Goal: Check status: Check status

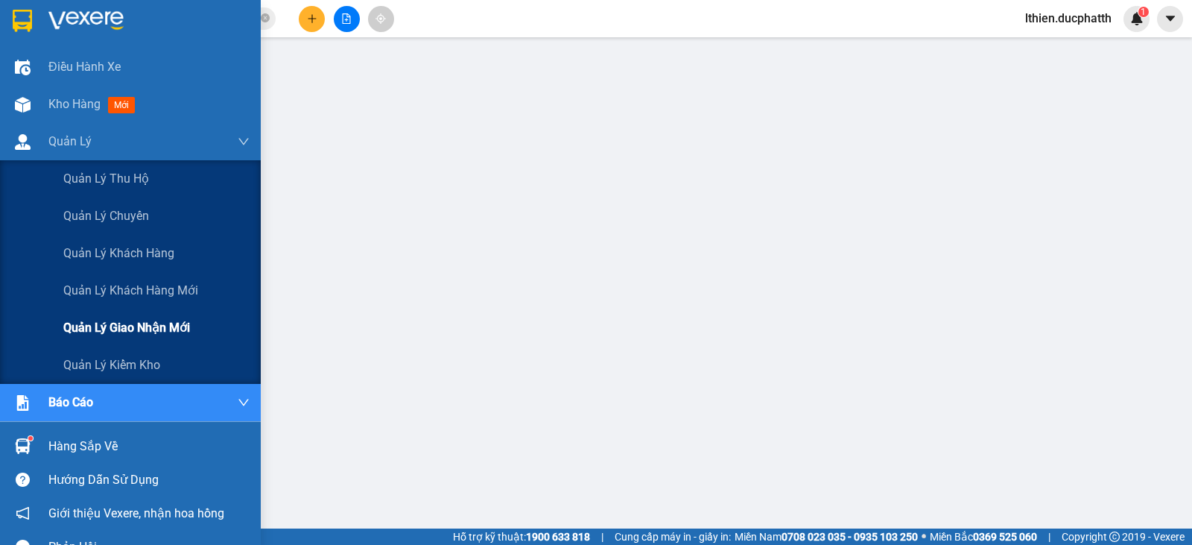
click at [126, 328] on span "Quản lý giao nhận mới" at bounding box center [126, 327] width 127 height 19
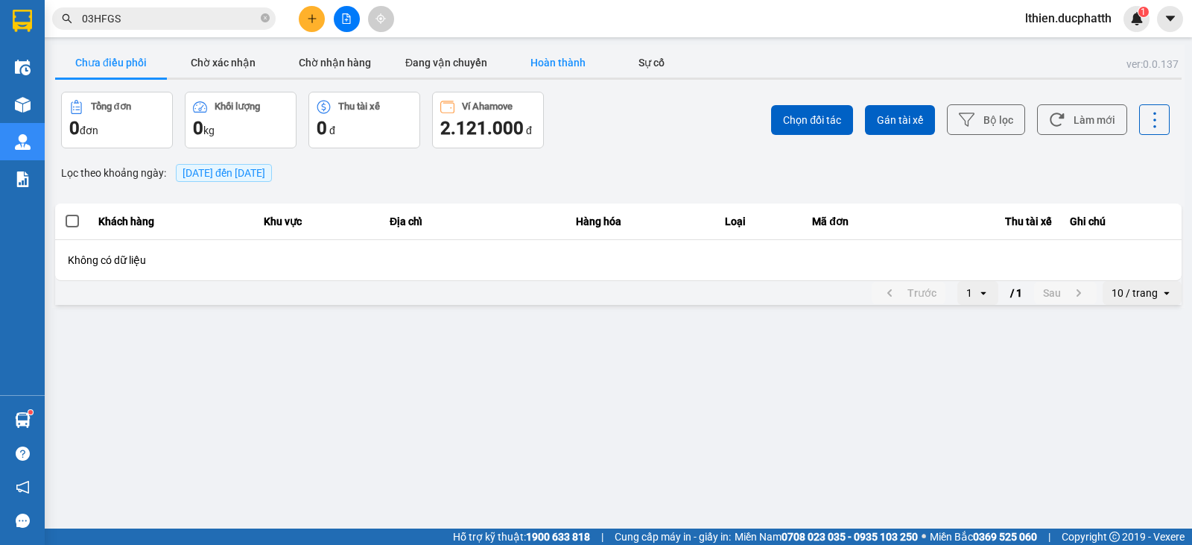
click at [567, 70] on button "Hoàn thành" at bounding box center [558, 63] width 112 height 30
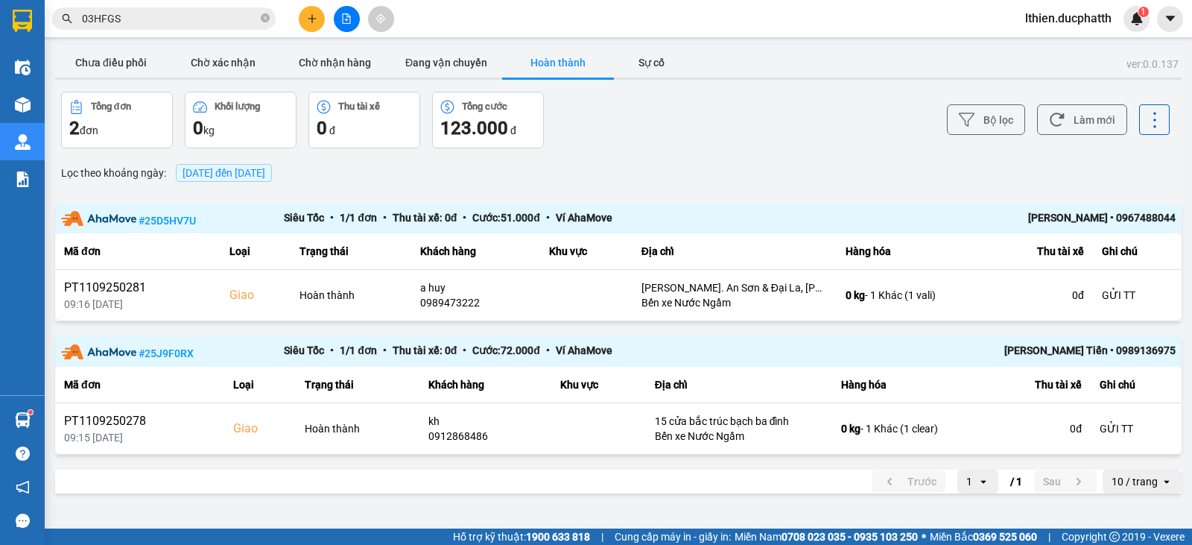
click at [247, 174] on span "[DATE] đến [DATE]" at bounding box center [224, 173] width 83 height 12
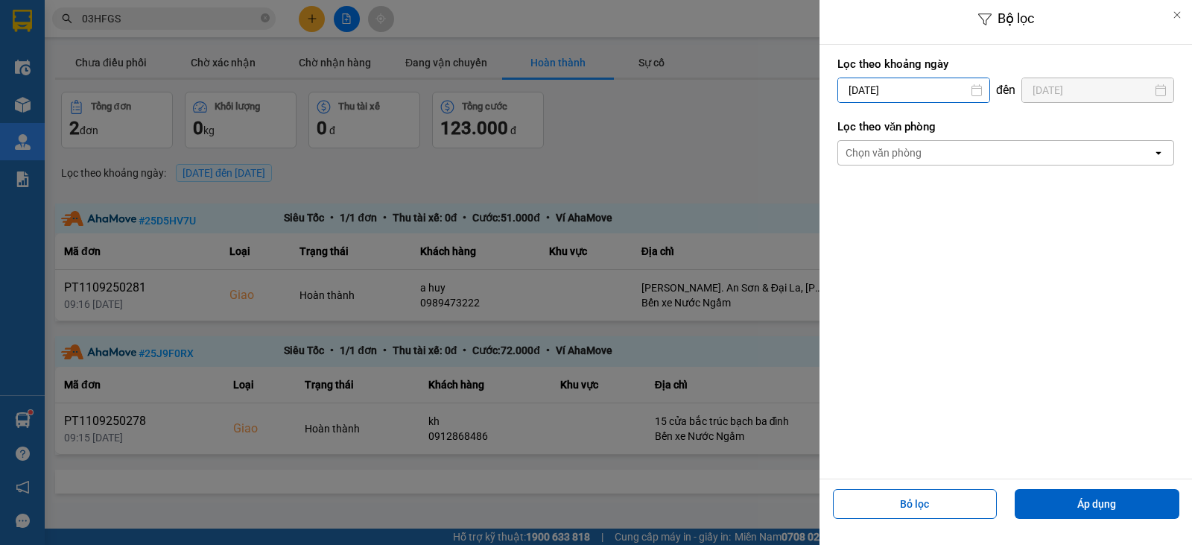
click at [946, 94] on input "[DATE]" at bounding box center [913, 90] width 151 height 24
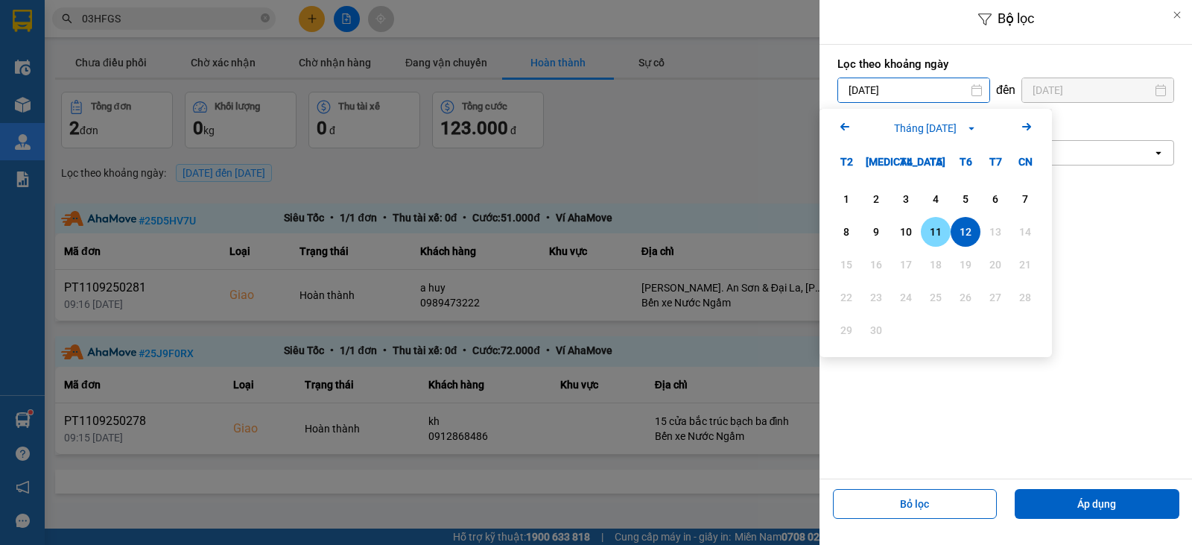
click at [935, 232] on div "11" at bounding box center [936, 232] width 21 height 18
type input "[DATE]"
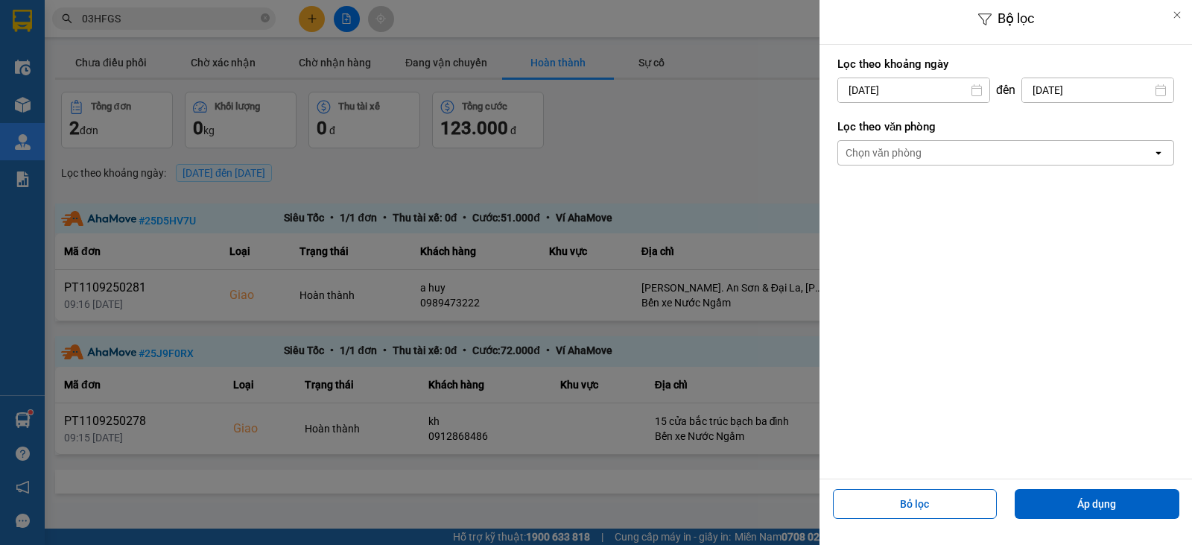
click at [1091, 80] on input "[DATE]" at bounding box center [1097, 90] width 151 height 24
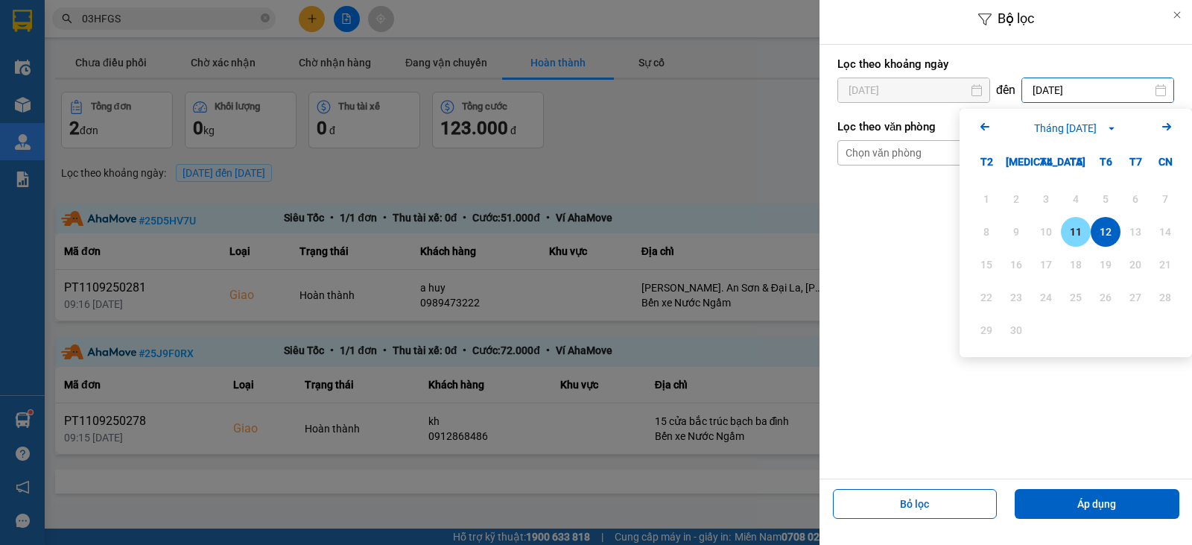
click at [1078, 233] on div "11" at bounding box center [1076, 232] width 21 height 18
type input "[DATE]"
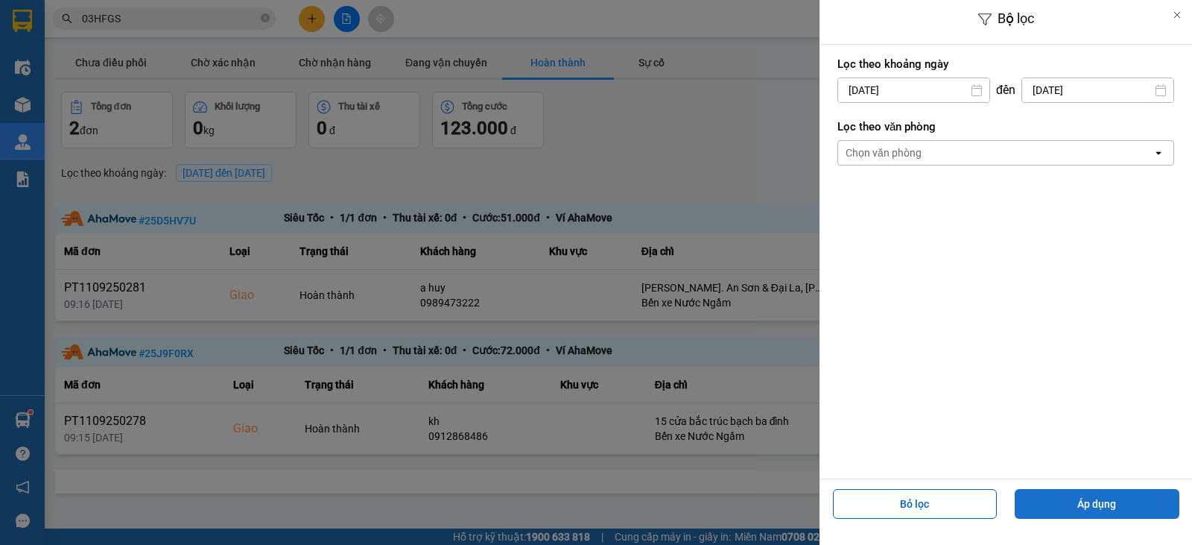
click at [1118, 508] on button "Áp dụng" at bounding box center [1097, 504] width 165 height 30
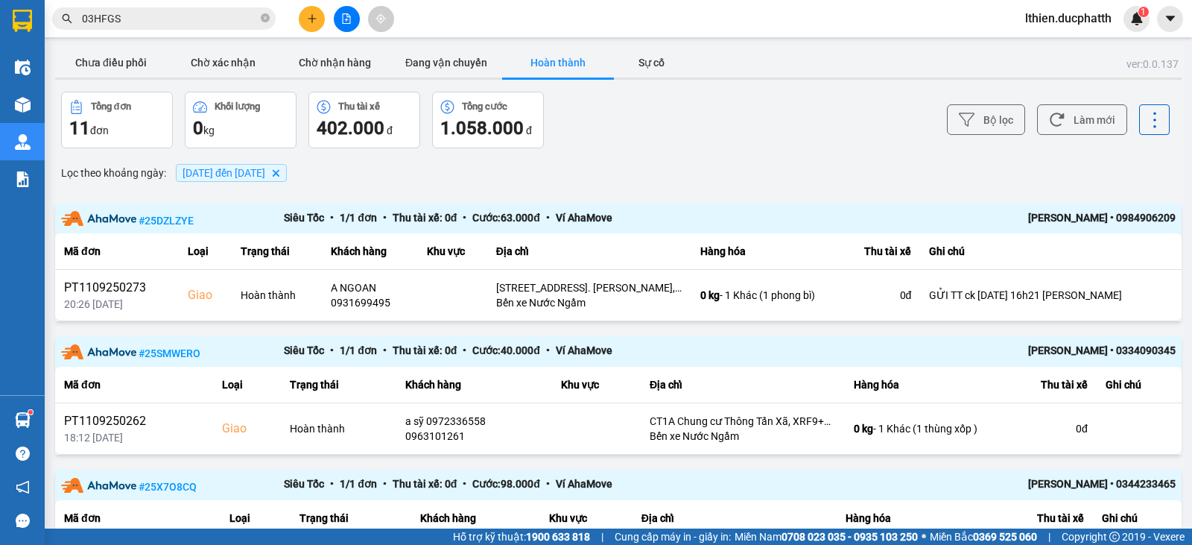
click at [265, 171] on span "[DATE] đến [DATE]" at bounding box center [224, 173] width 83 height 12
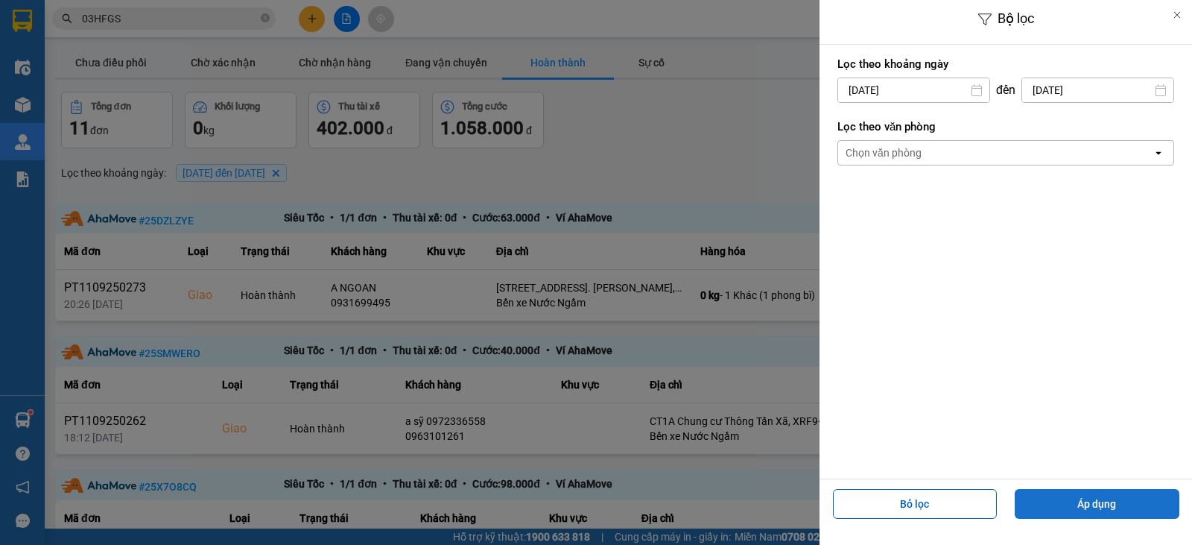
click at [1104, 510] on button "Áp dụng" at bounding box center [1097, 504] width 165 height 30
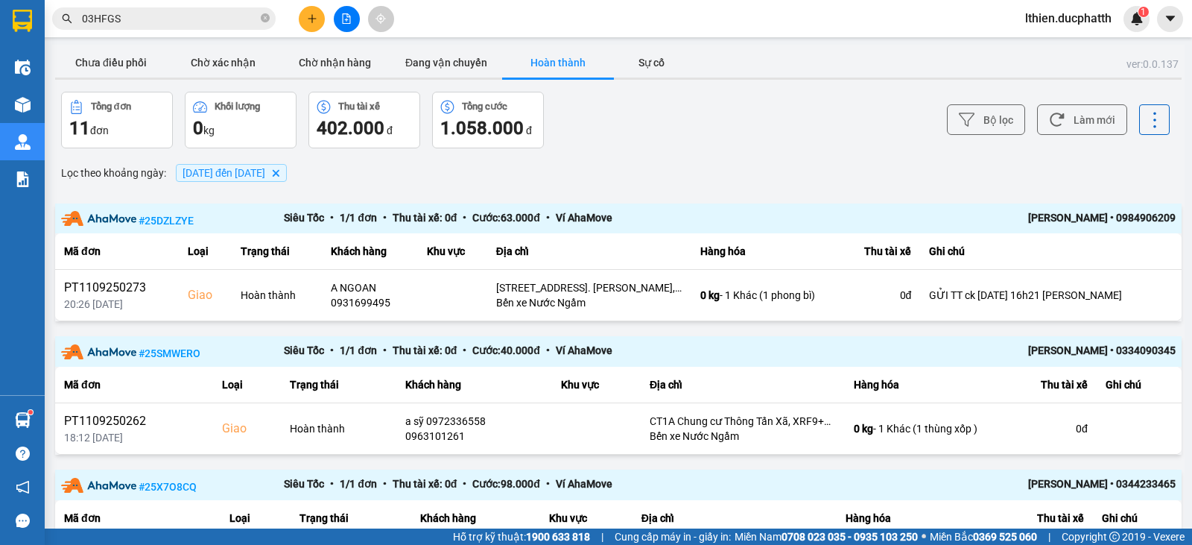
click at [257, 179] on span "[DATE] đến [DATE] [GEOGRAPHIC_DATA]" at bounding box center [231, 173] width 111 height 18
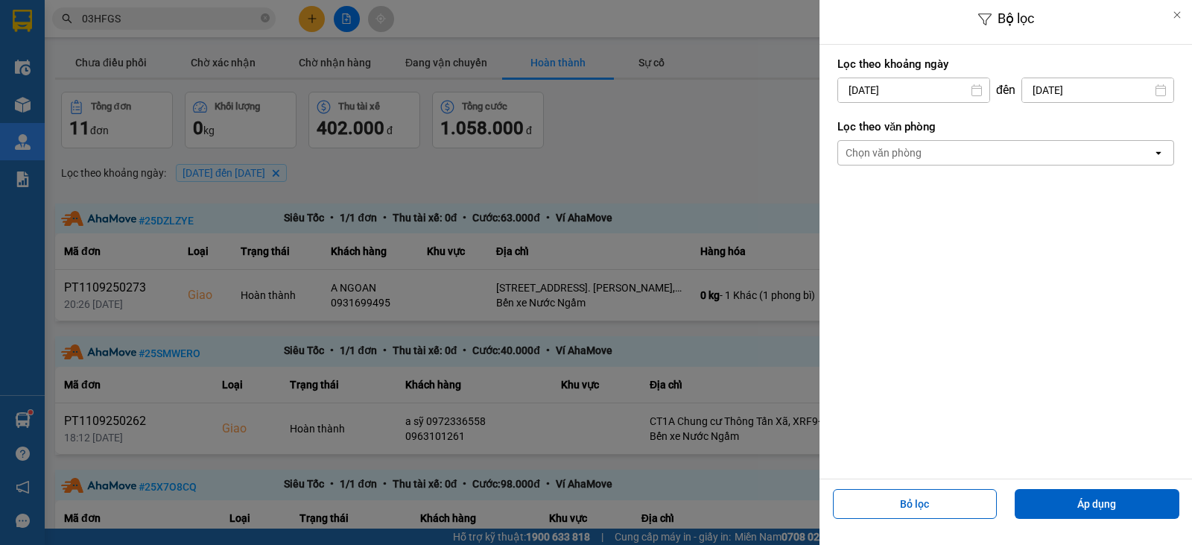
click at [329, 173] on div at bounding box center [596, 272] width 1192 height 545
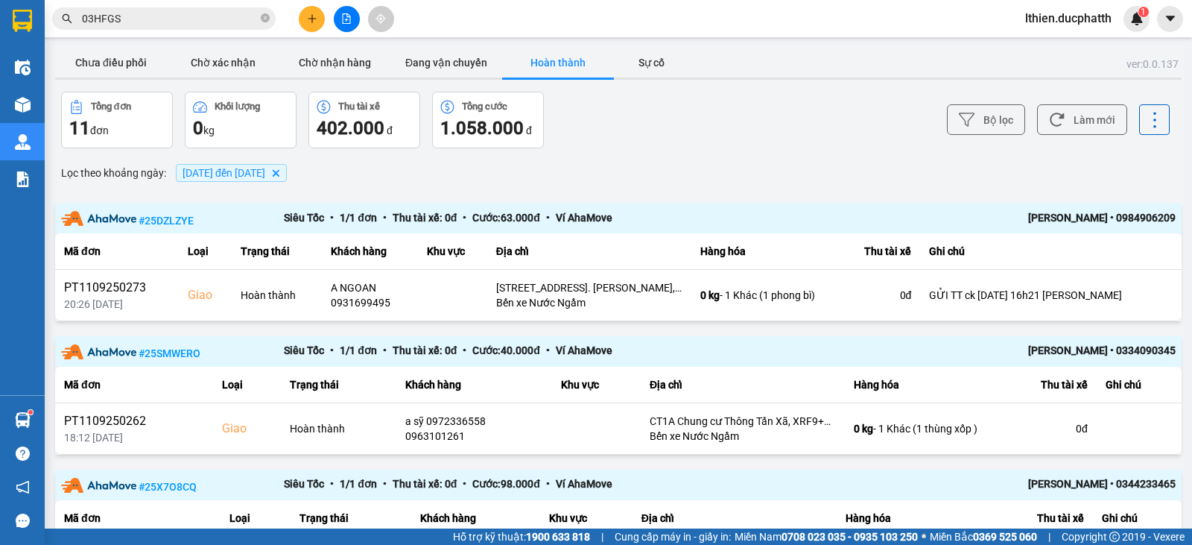
click at [279, 173] on icon "11/09/2025 đến 11/09/2025, close by backspace" at bounding box center [276, 172] width 7 height 7
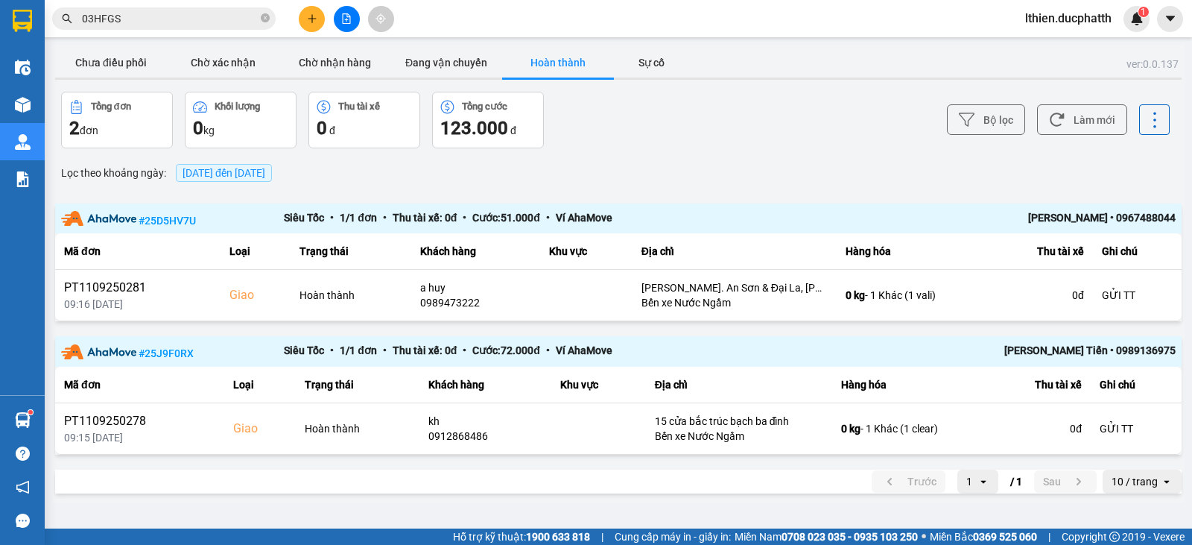
click at [265, 167] on span "[DATE] đến [DATE]" at bounding box center [224, 173] width 83 height 12
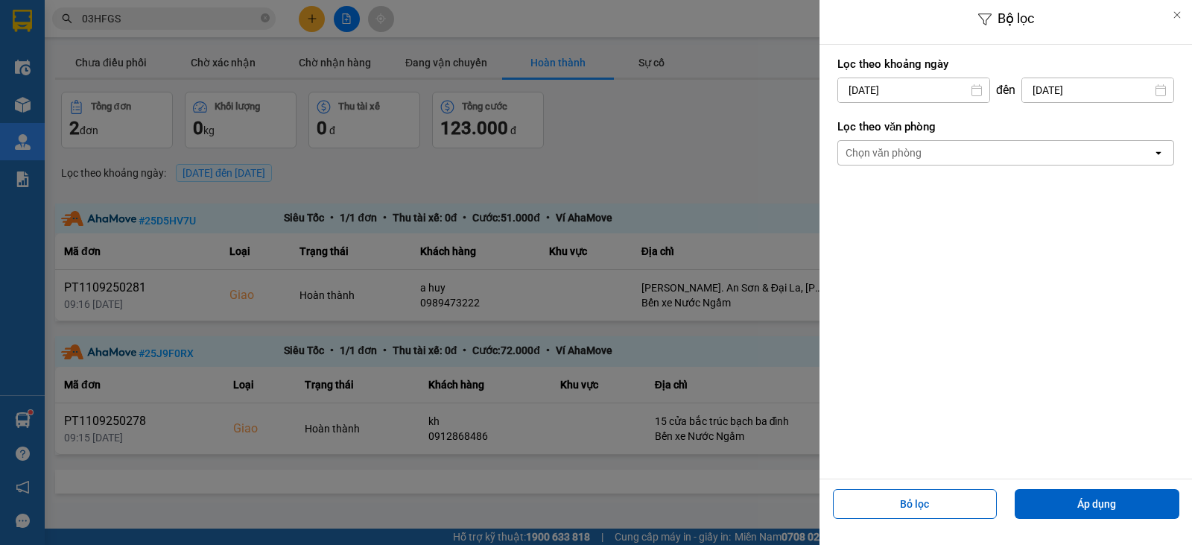
click at [981, 89] on icon at bounding box center [977, 90] width 12 height 12
click at [924, 78] on input "[DATE]" at bounding box center [913, 90] width 151 height 24
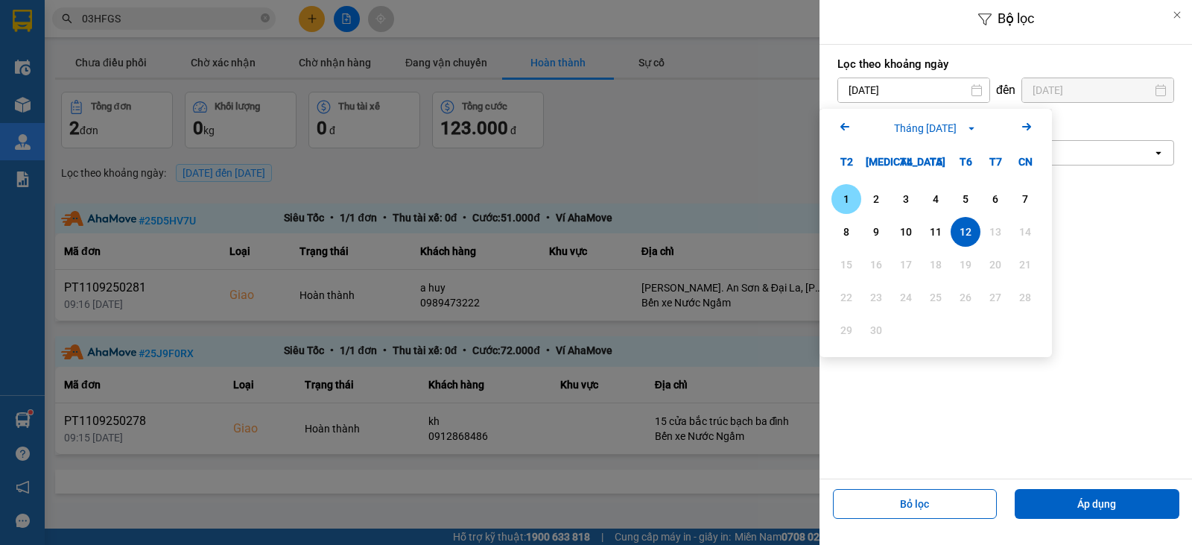
click at [848, 206] on div "1" at bounding box center [846, 199] width 21 height 18
type input "[DATE]"
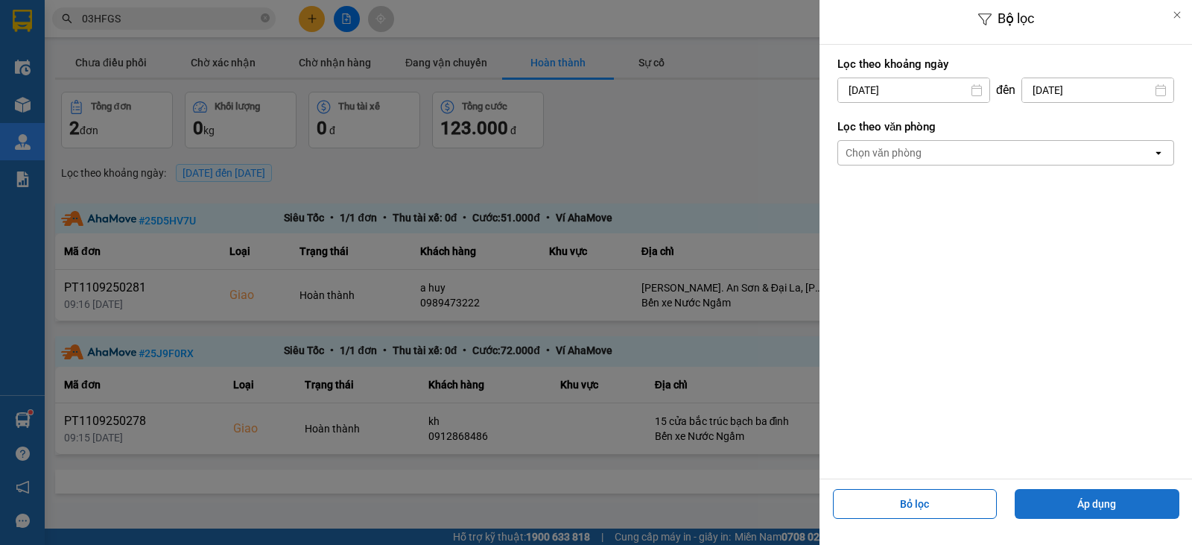
click at [1113, 501] on button "Áp dụng" at bounding box center [1097, 504] width 165 height 30
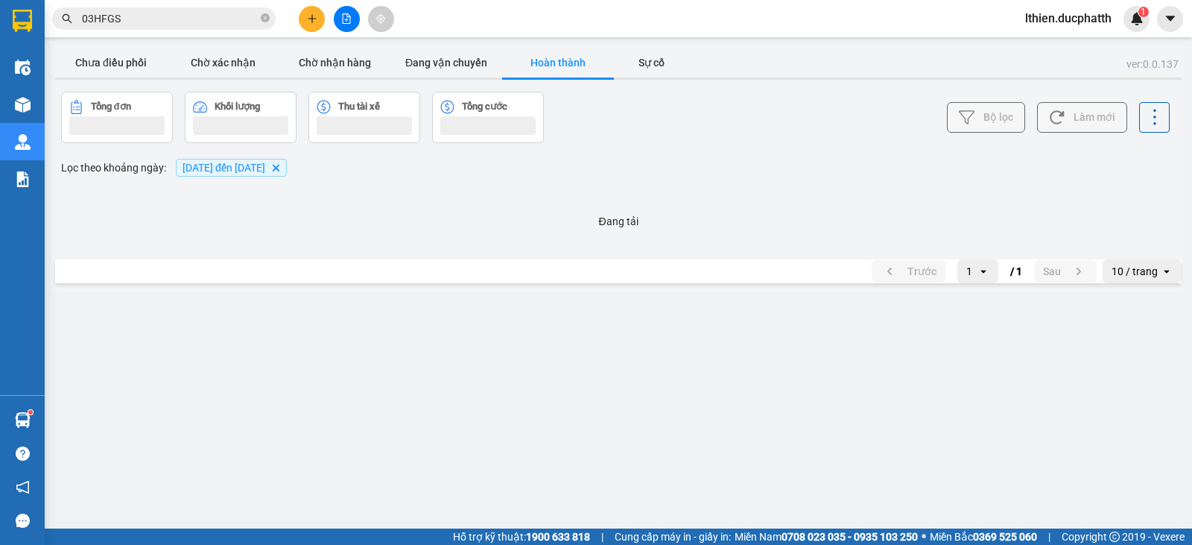
click at [265, 167] on span "[DATE] đến [DATE]" at bounding box center [224, 168] width 83 height 12
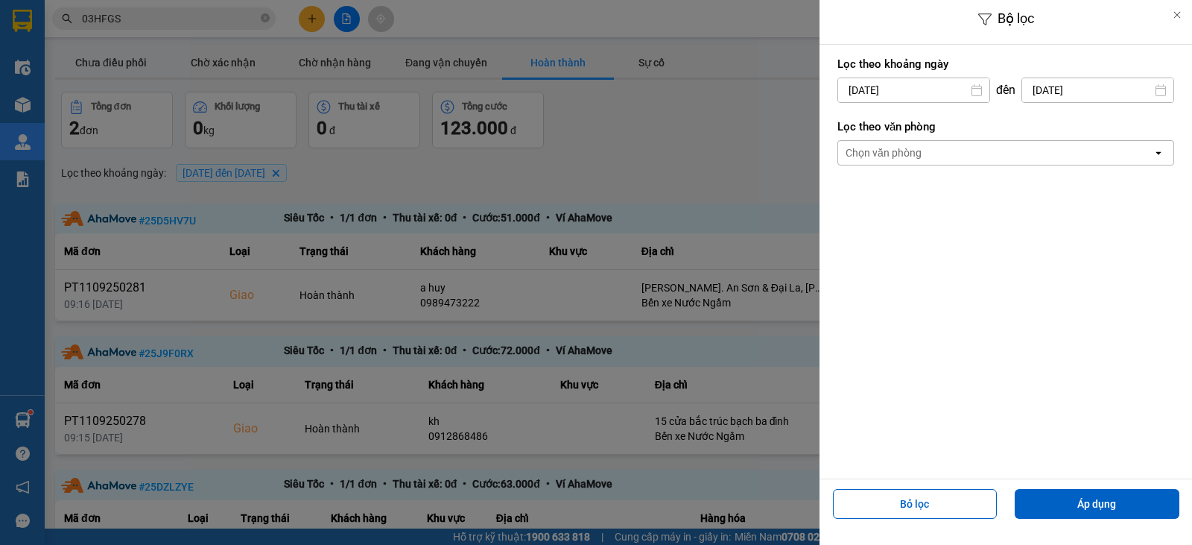
click at [1166, 90] on icon at bounding box center [1161, 90] width 10 height 12
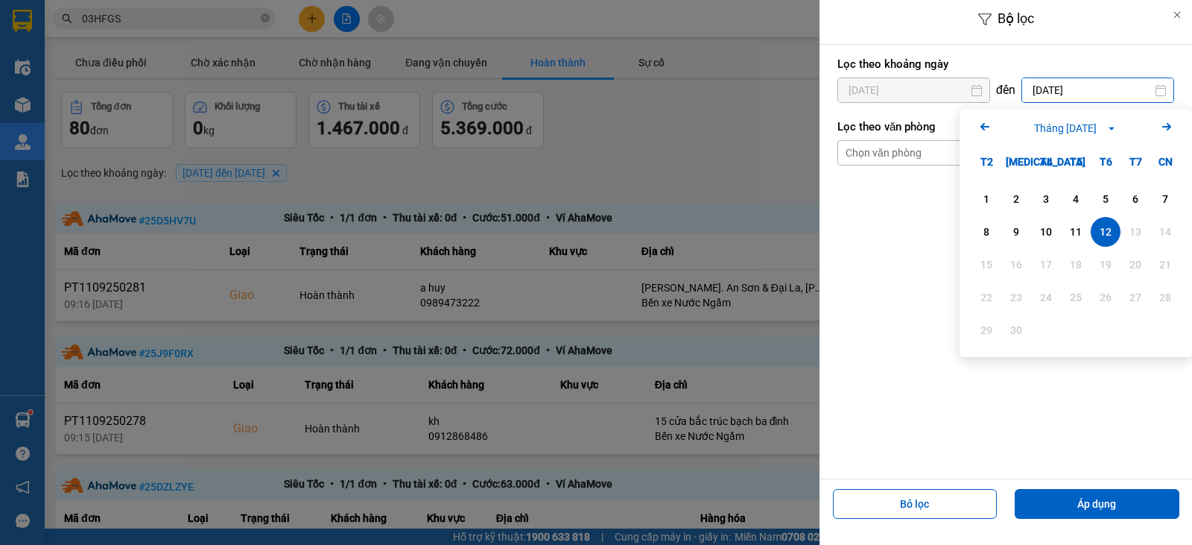
click at [1100, 92] on input "[DATE]" at bounding box center [1097, 90] width 151 height 24
click at [1074, 228] on div "11" at bounding box center [1076, 232] width 21 height 18
type input "[DATE]"
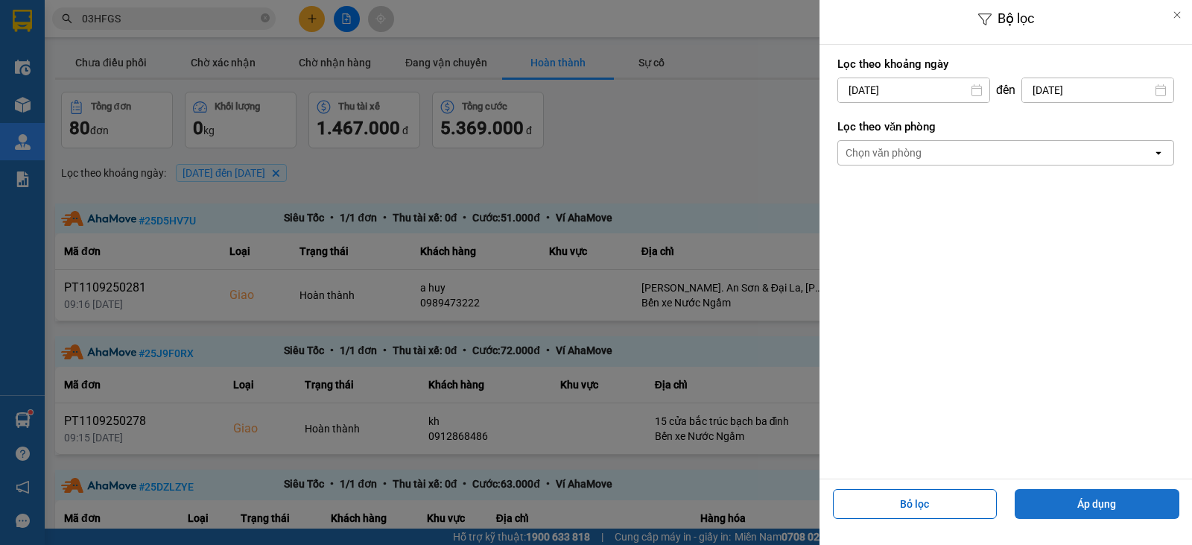
click at [1087, 505] on button "Áp dụng" at bounding box center [1097, 504] width 165 height 30
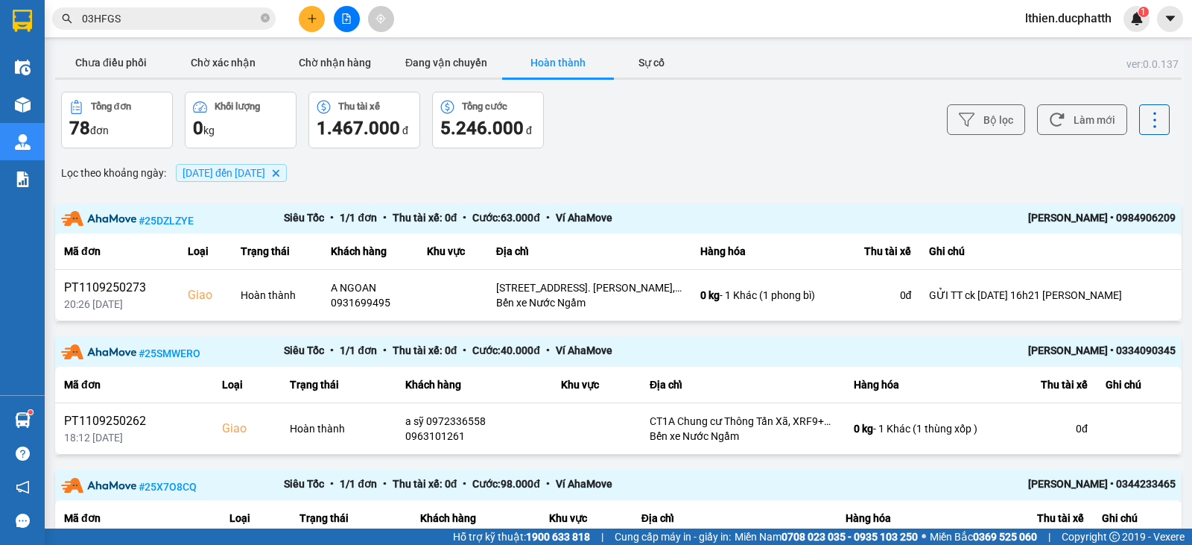
click at [638, 117] on div "Bộ lọc Làm mới" at bounding box center [893, 120] width 554 height 57
